Goal: Find specific page/section: Find specific page/section

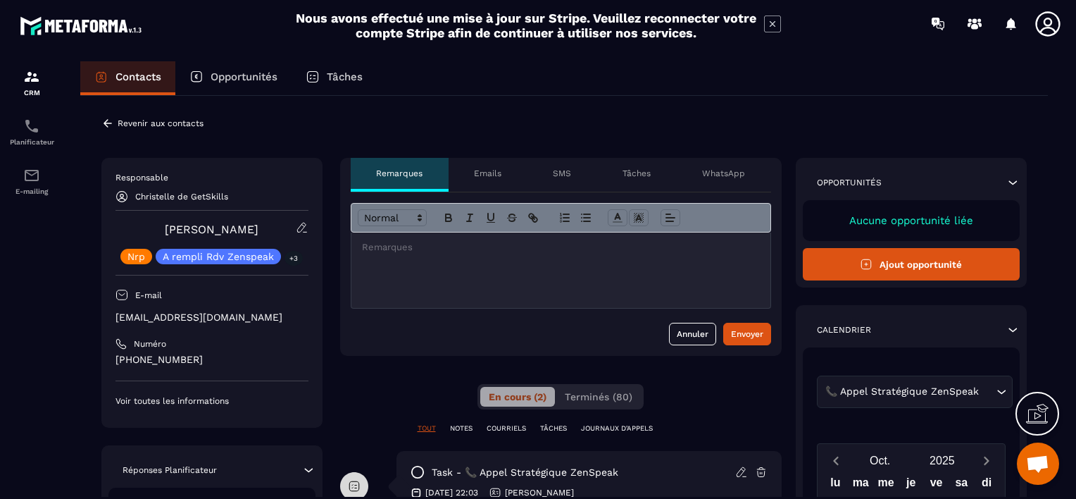
click at [104, 122] on icon at bounding box center [108, 123] width 8 height 8
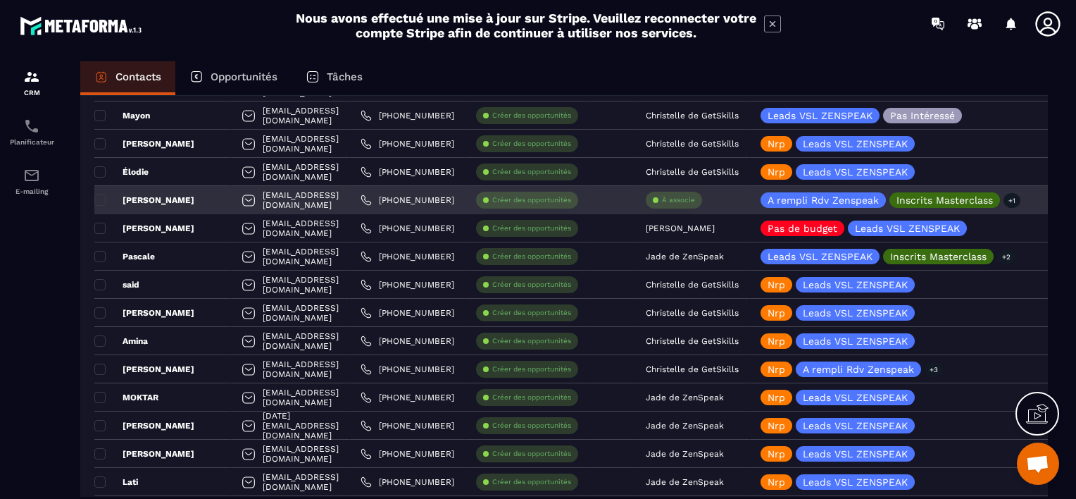
scroll to position [1245, 0]
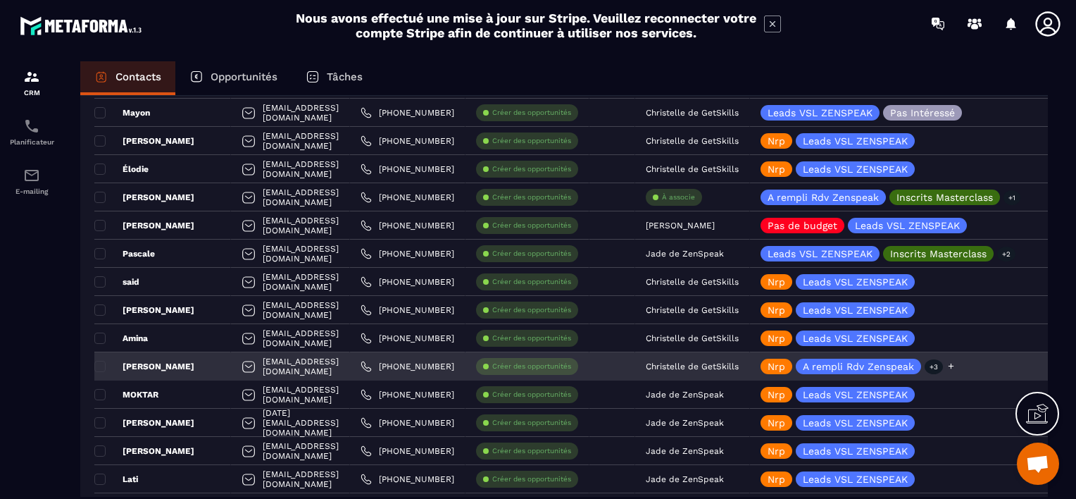
click at [956, 366] on icon at bounding box center [951, 365] width 9 height 9
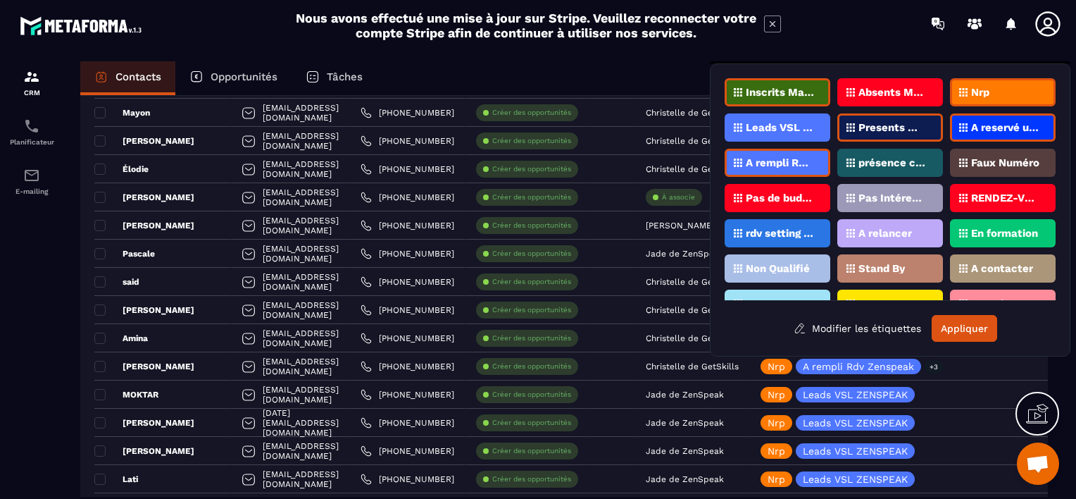
click at [1004, 92] on div "Nrp" at bounding box center [1003, 92] width 106 height 28
click at [950, 327] on button "Appliquer" at bounding box center [964, 328] width 65 height 27
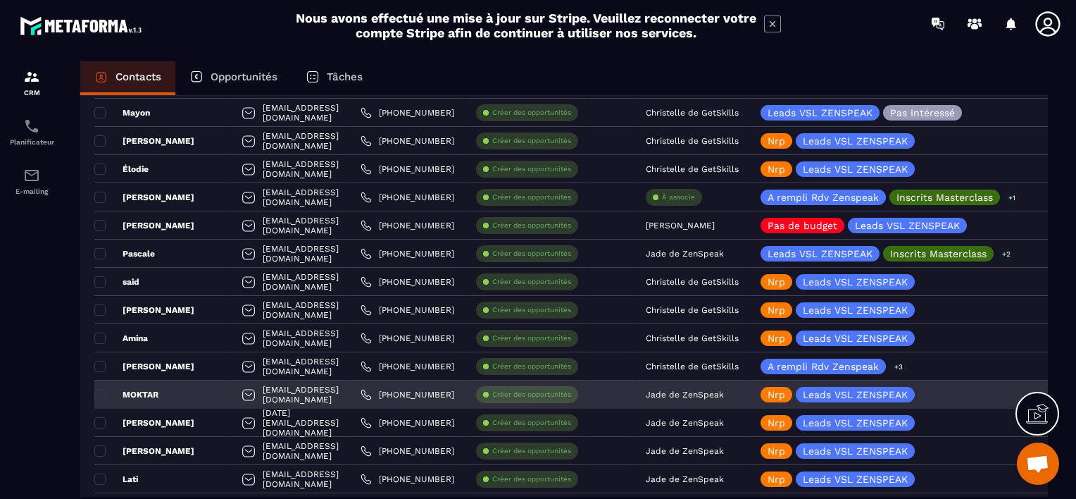
click at [724, 392] on p "Jade de ZenSpeak" at bounding box center [685, 394] width 78 height 10
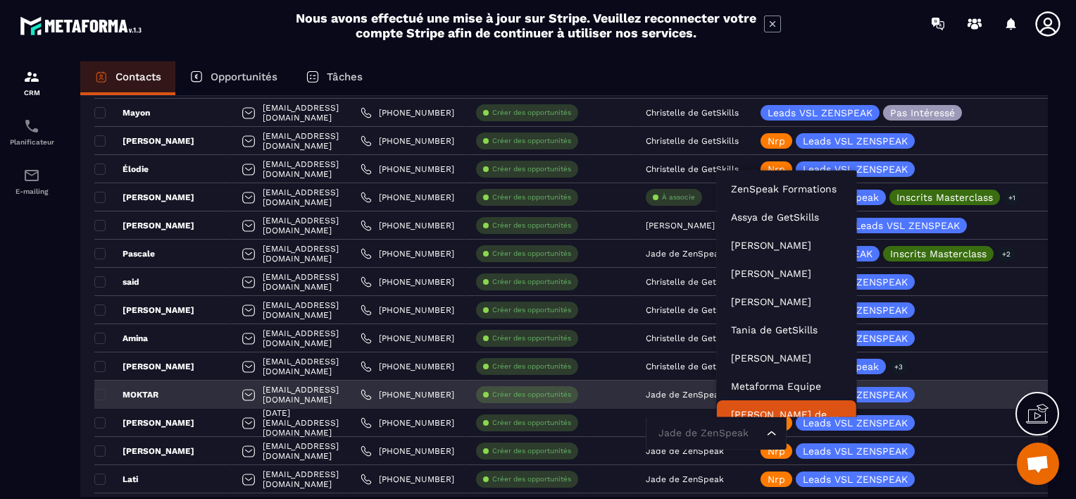
scroll to position [11, 0]
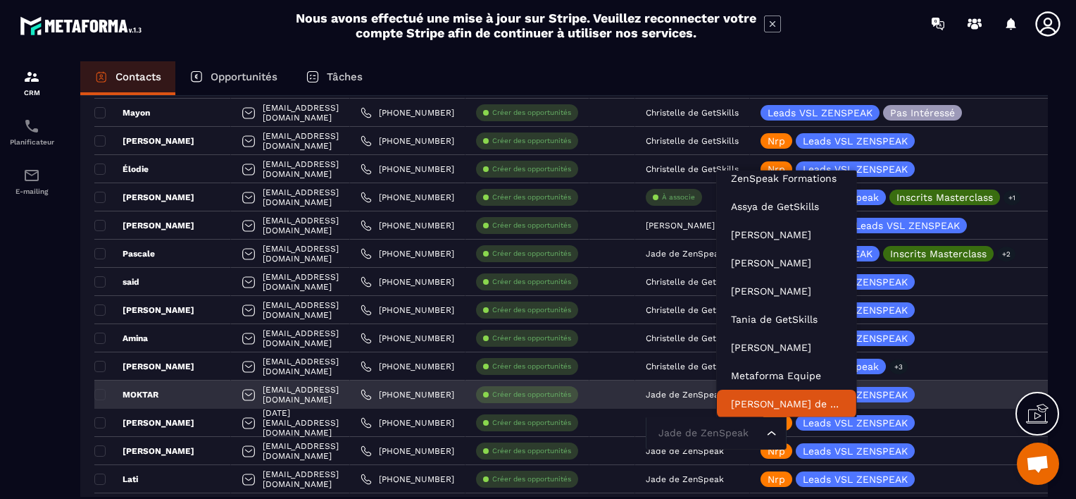
click at [744, 431] on input "Search for option" at bounding box center [709, 432] width 108 height 15
type input "**"
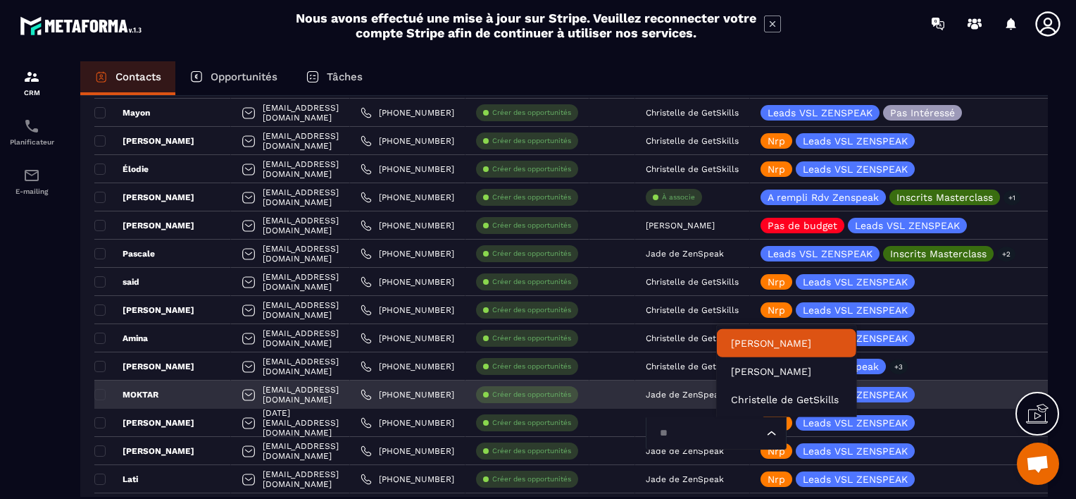
scroll to position [0, 0]
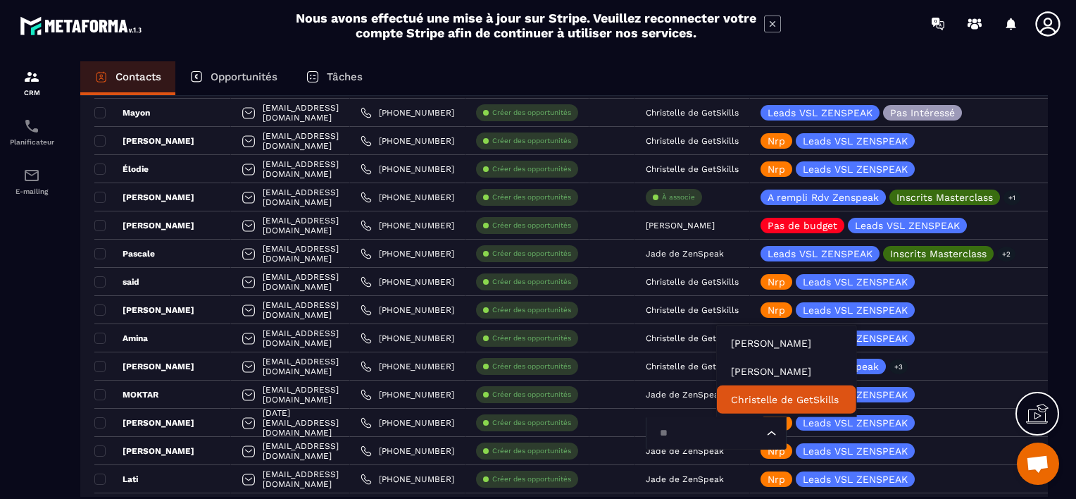
click at [748, 397] on p "Christelle de GetSkills" at bounding box center [786, 399] width 111 height 14
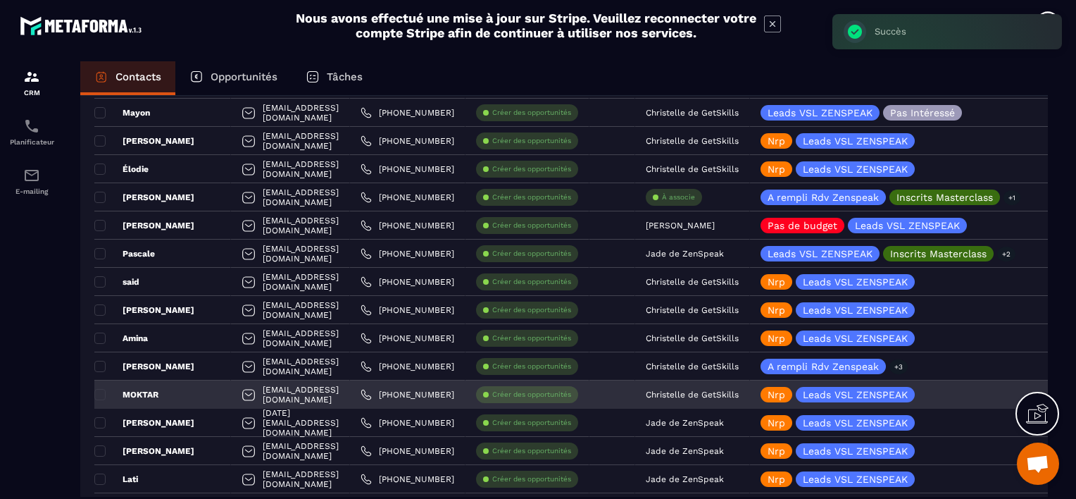
click at [179, 396] on div "MOKTAR" at bounding box center [162, 394] width 137 height 28
